Goal: Check status: Check status

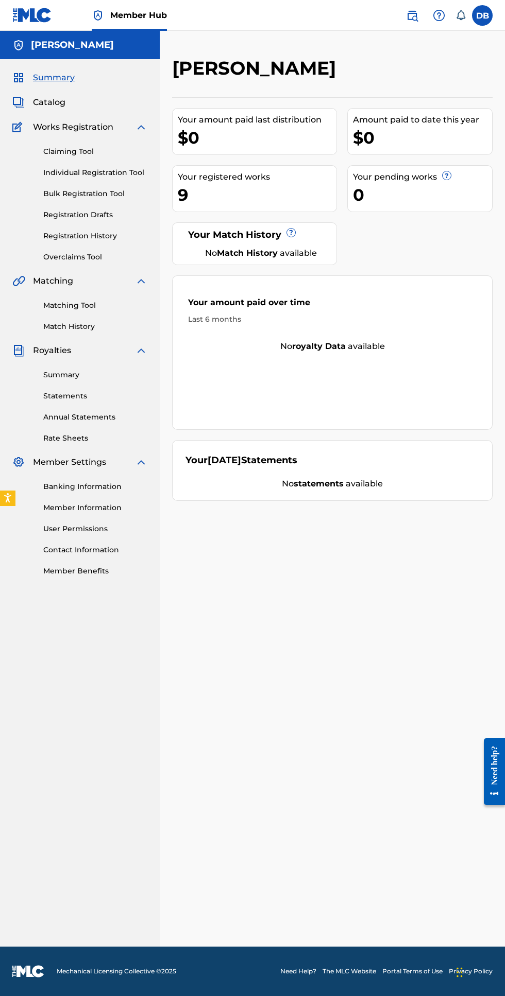
click at [57, 241] on link "Registration History" at bounding box center [95, 236] width 104 height 11
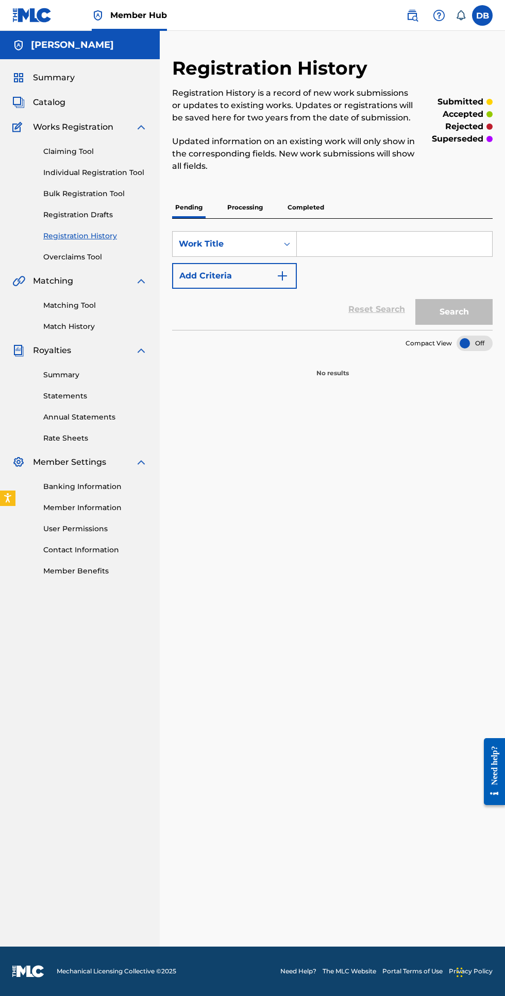
click at [246, 207] on p "Processing" at bounding box center [245, 208] width 42 height 22
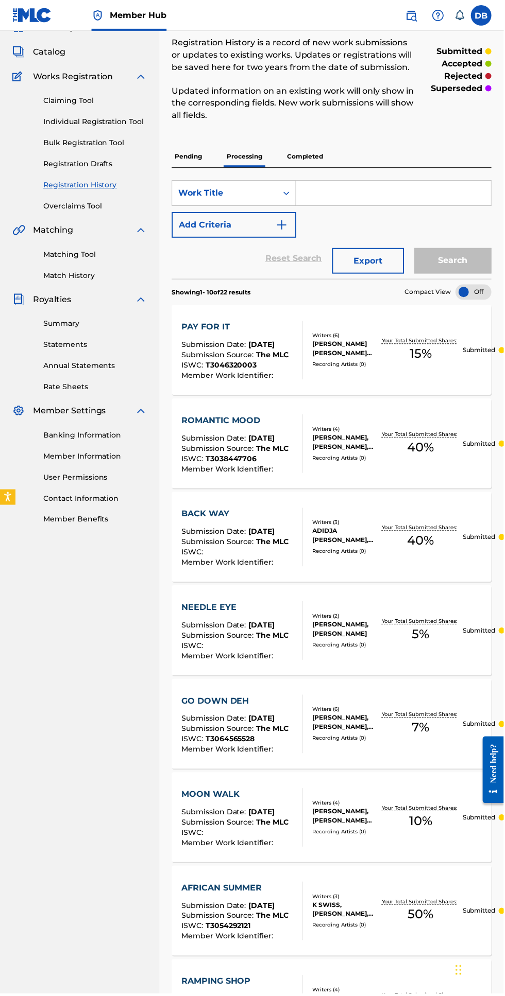
scroll to position [43, 0]
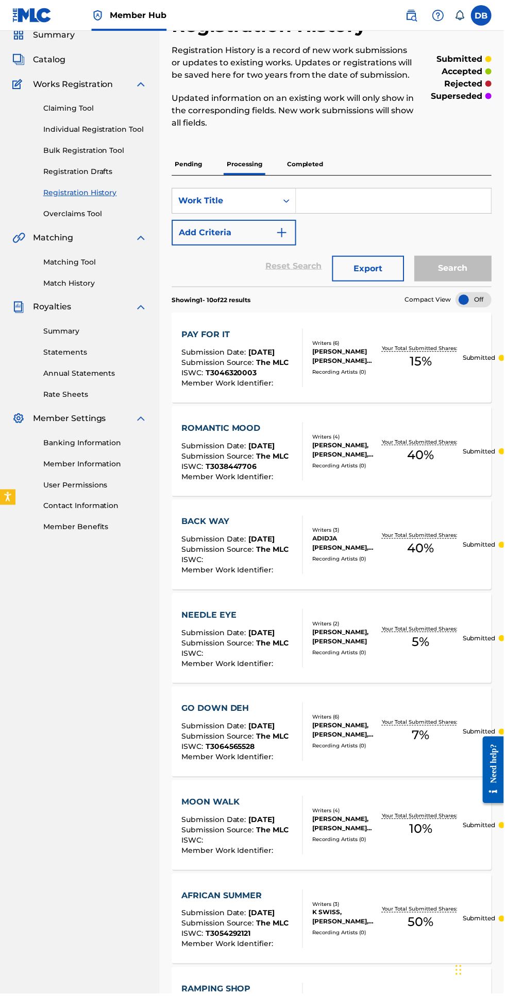
click at [321, 158] on p "Completed" at bounding box center [305, 165] width 43 height 22
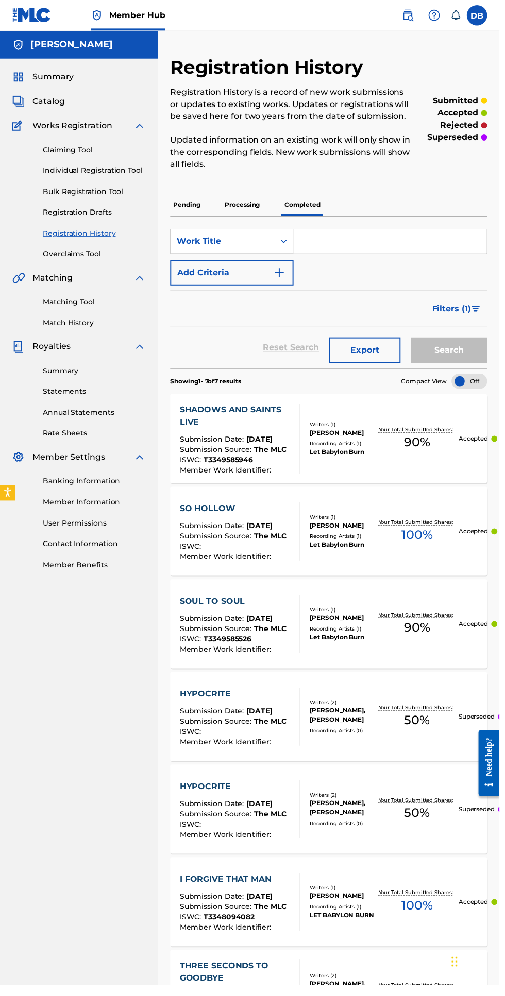
click at [54, 78] on span "Summary" at bounding box center [54, 78] width 42 height 12
